Goal: Task Accomplishment & Management: Complete application form

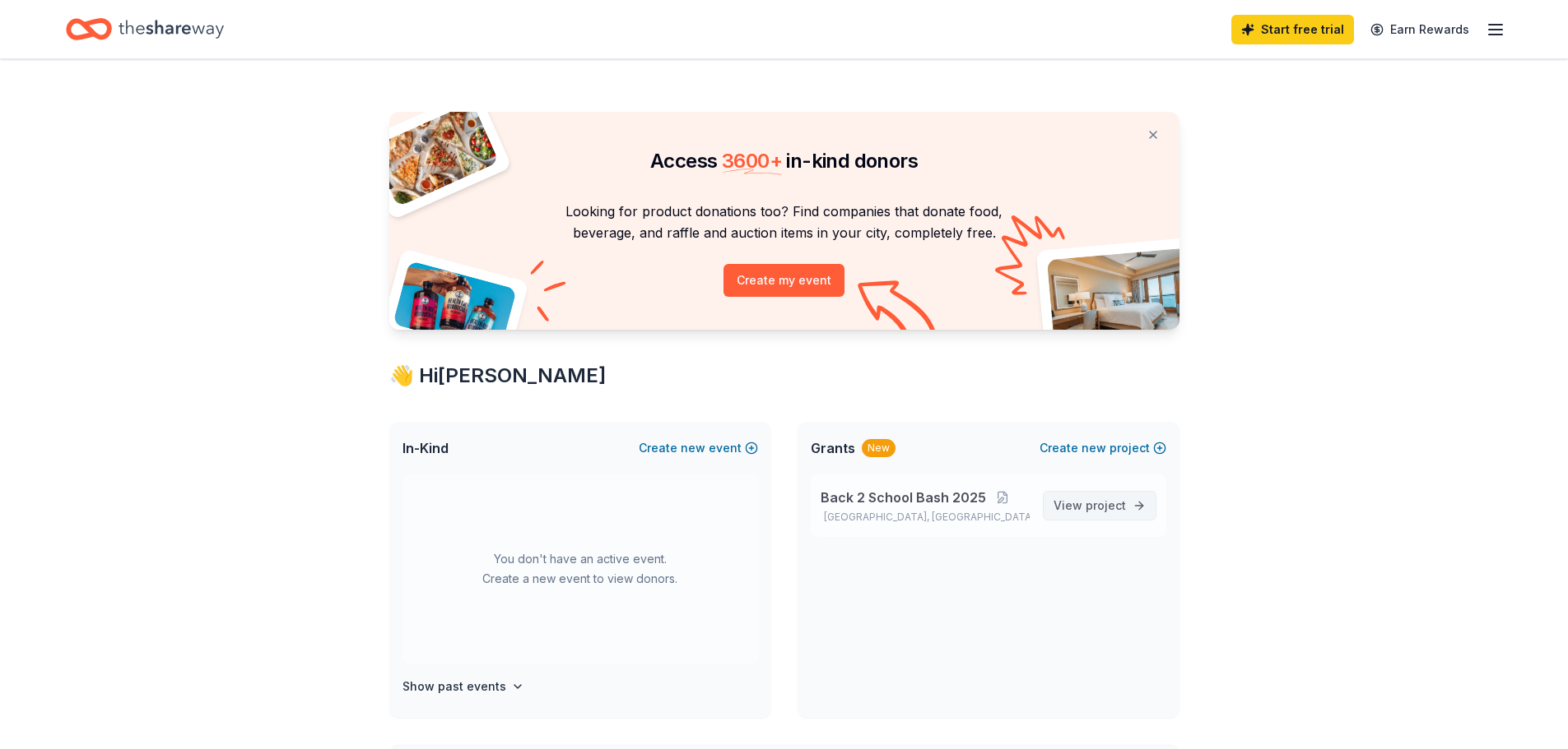
click at [1099, 503] on span "project" at bounding box center [1106, 505] width 40 height 14
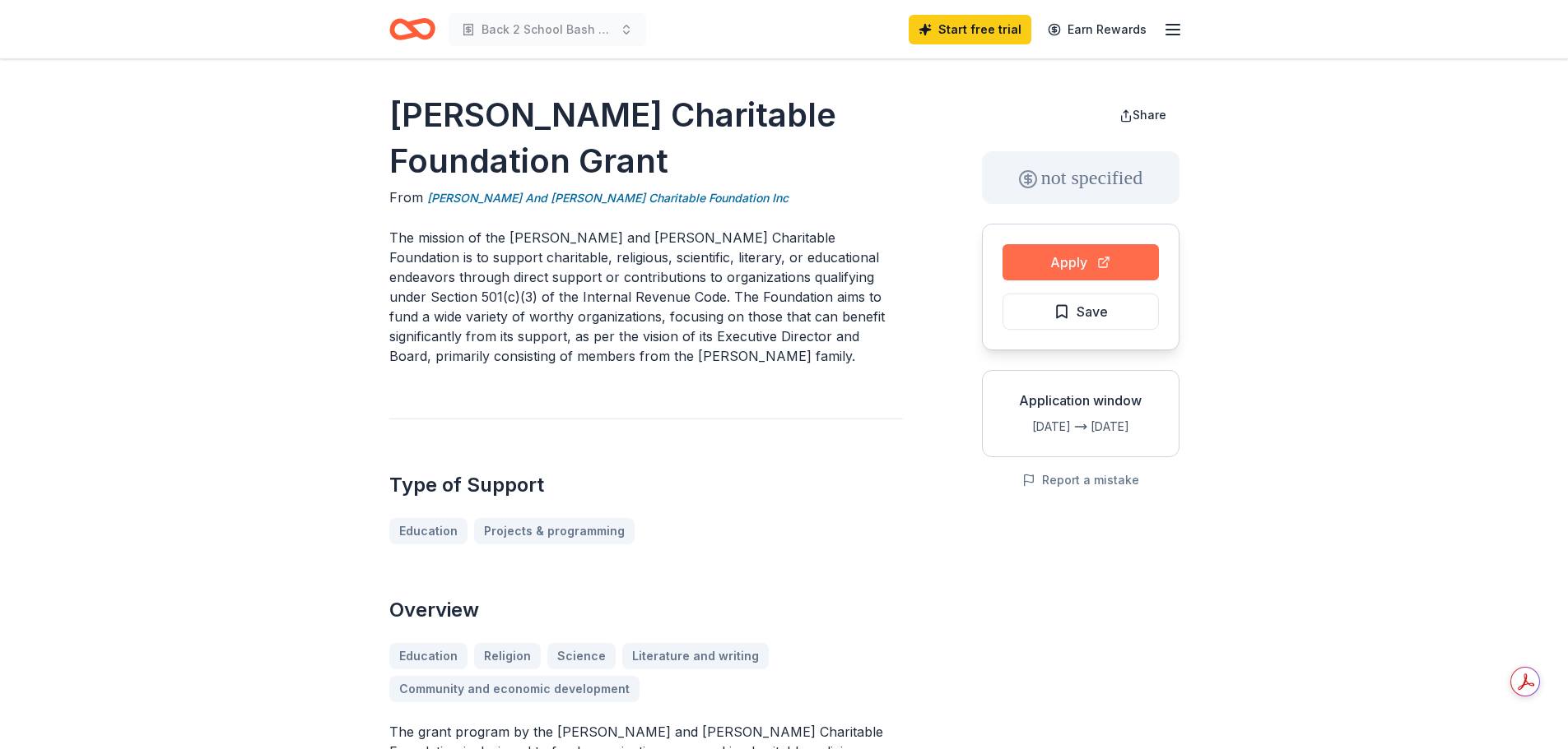
click at [1058, 257] on button "Apply" at bounding box center [1080, 262] width 156 height 36
